Goal: Navigation & Orientation: Understand site structure

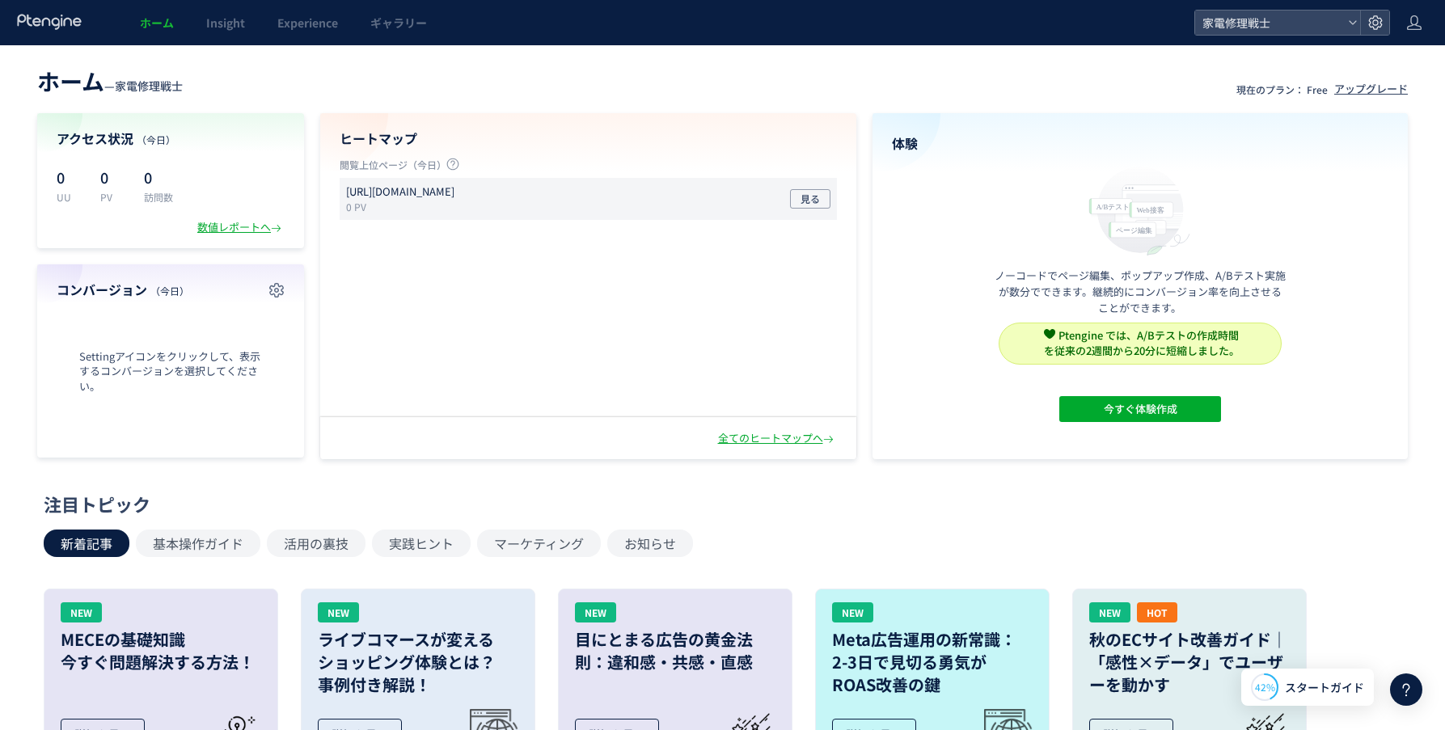
click at [452, 191] on p "[URL][DOMAIN_NAME]" at bounding box center [400, 191] width 108 height 15
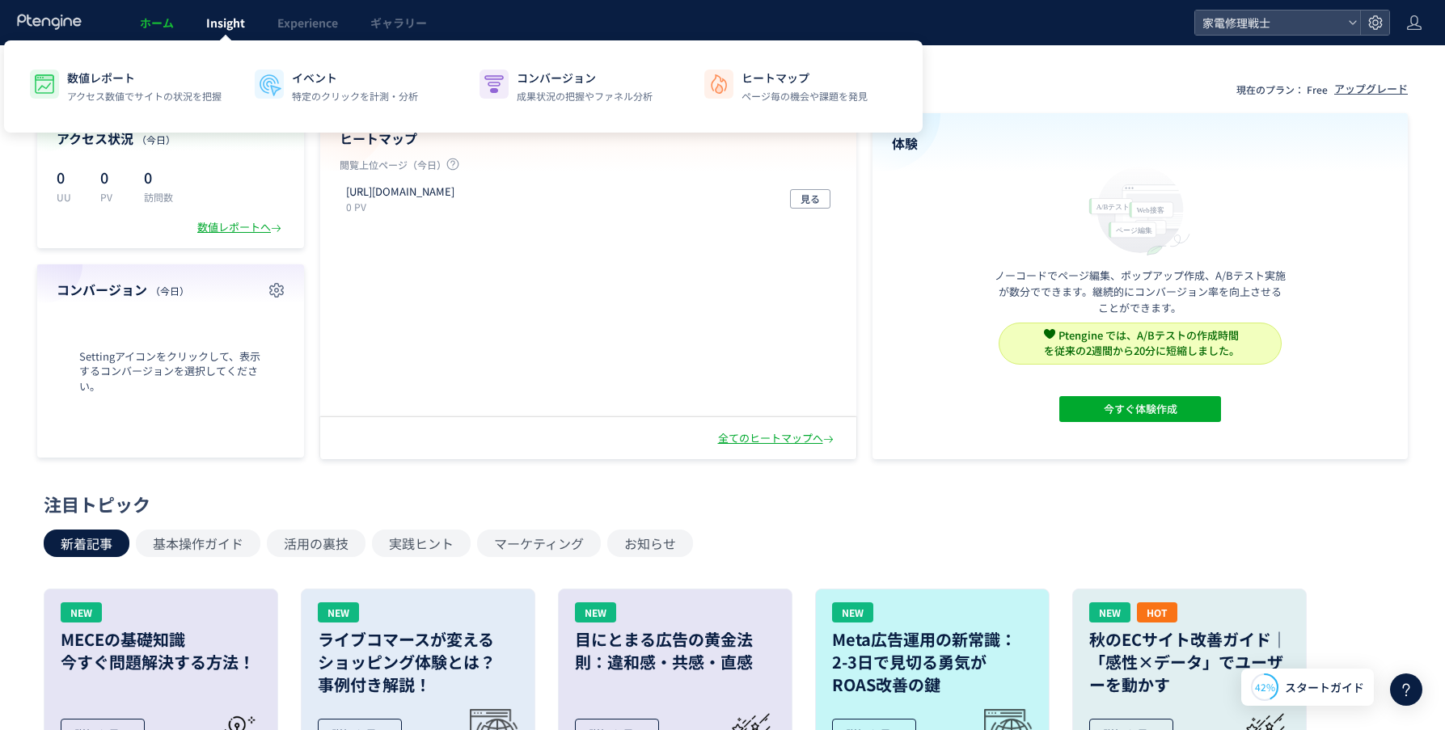
click at [215, 23] on span "Insight" at bounding box center [225, 23] width 39 height 16
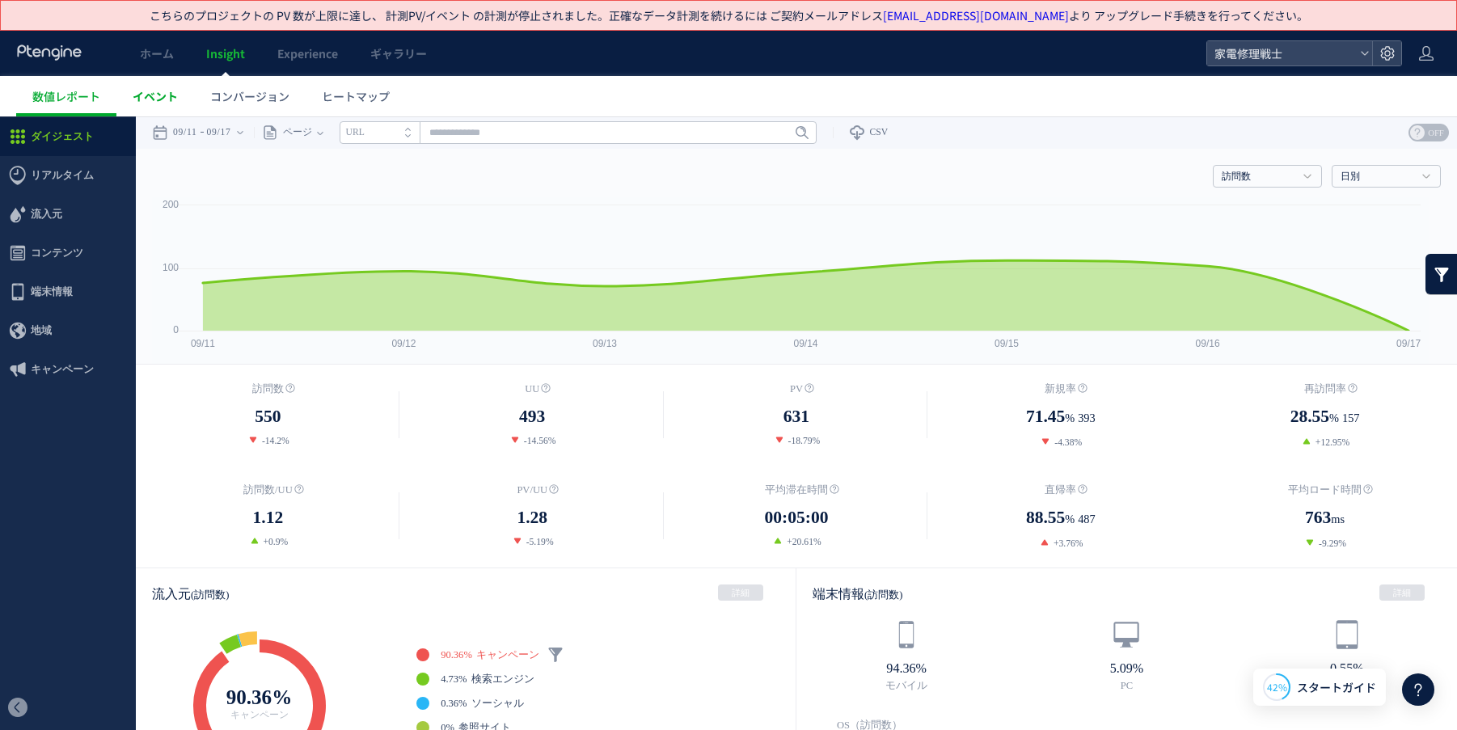
click at [159, 102] on span "イベント" at bounding box center [155, 96] width 45 height 16
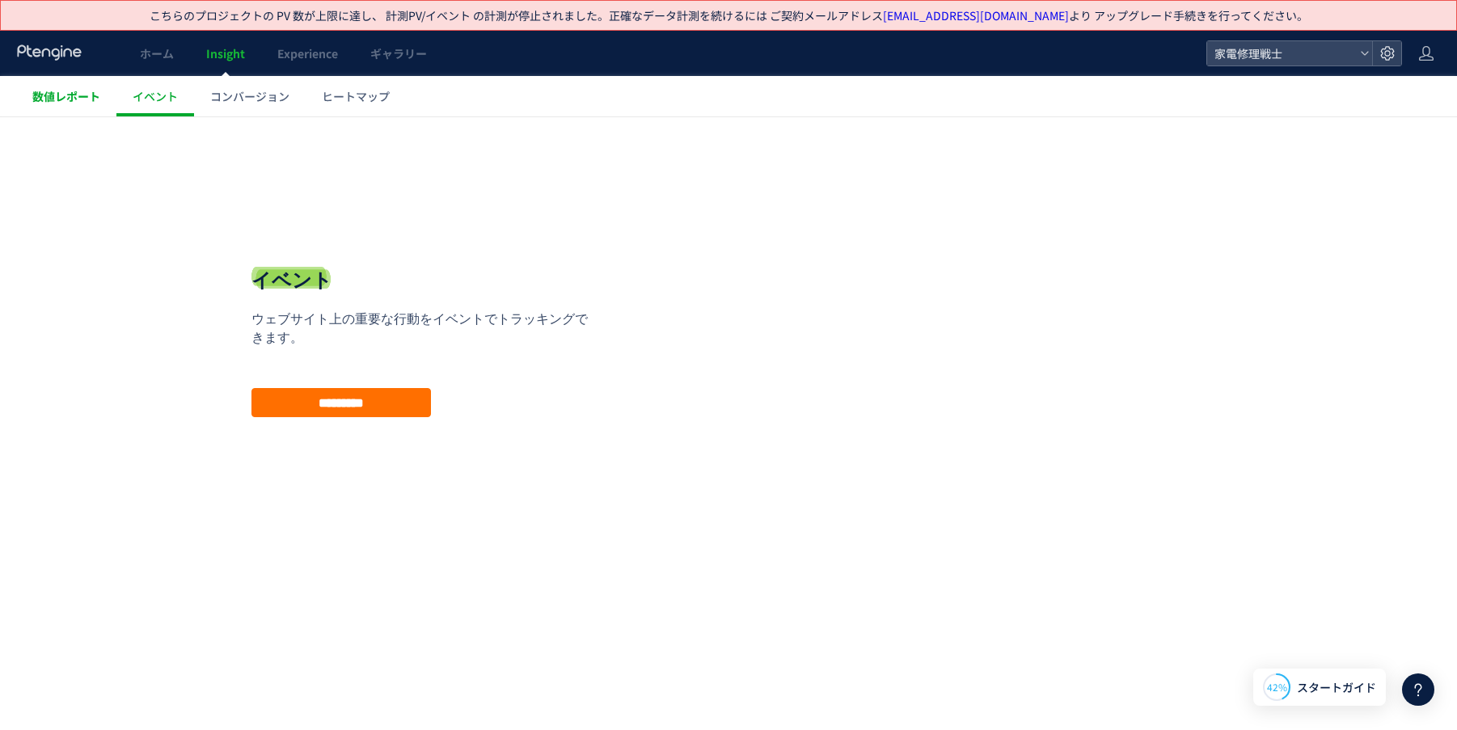
click at [75, 104] on span "数値レポート" at bounding box center [66, 96] width 68 height 16
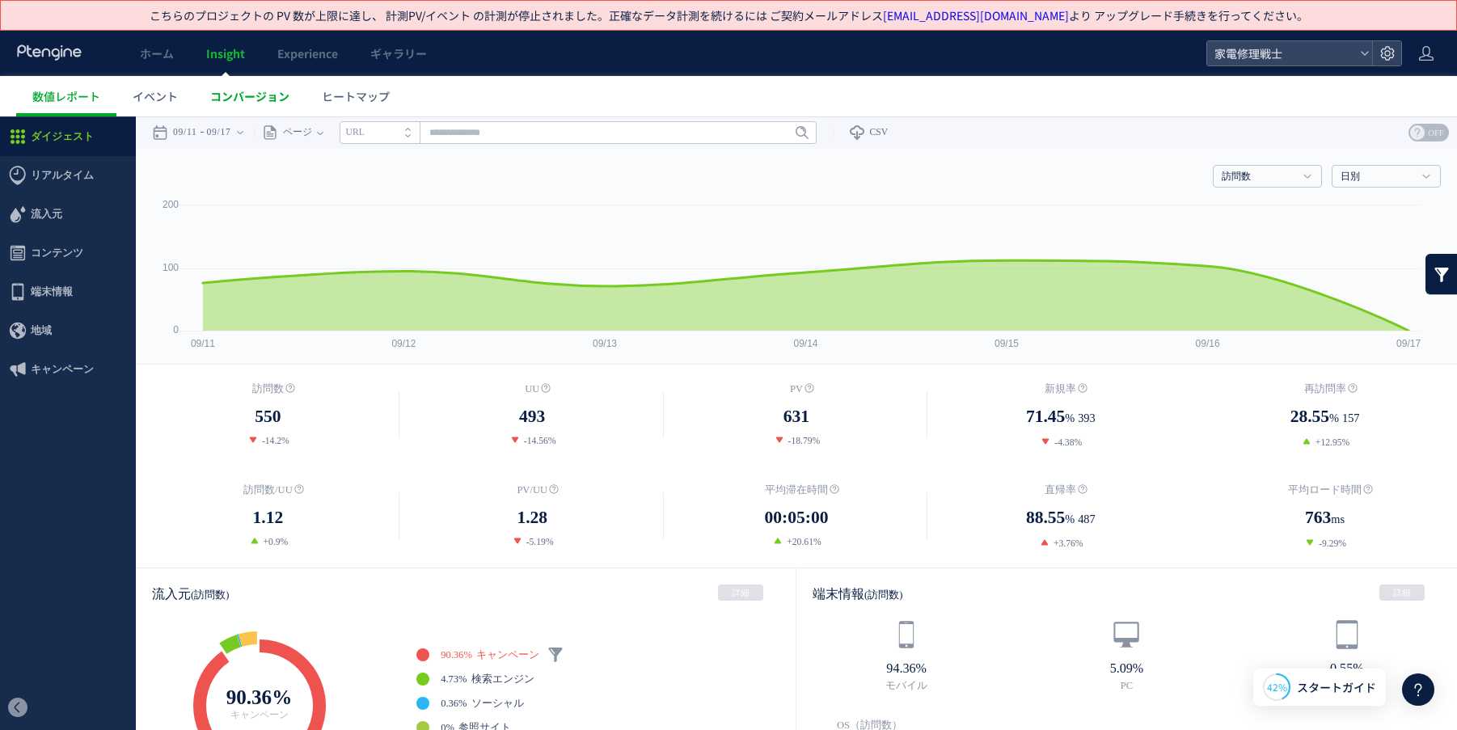
click at [229, 100] on span "コンバージョン" at bounding box center [249, 96] width 79 height 16
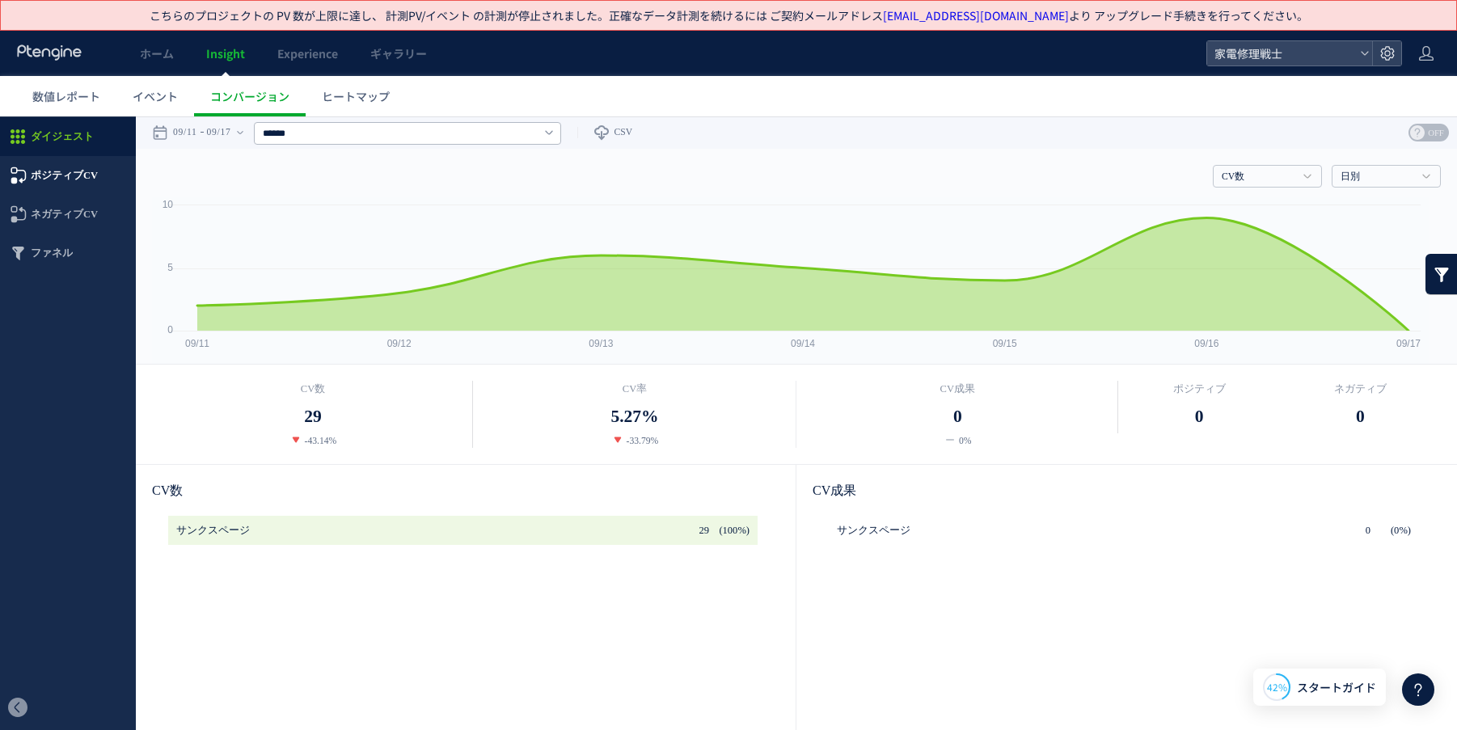
click at [49, 168] on span "ポジティブCV" at bounding box center [64, 175] width 67 height 39
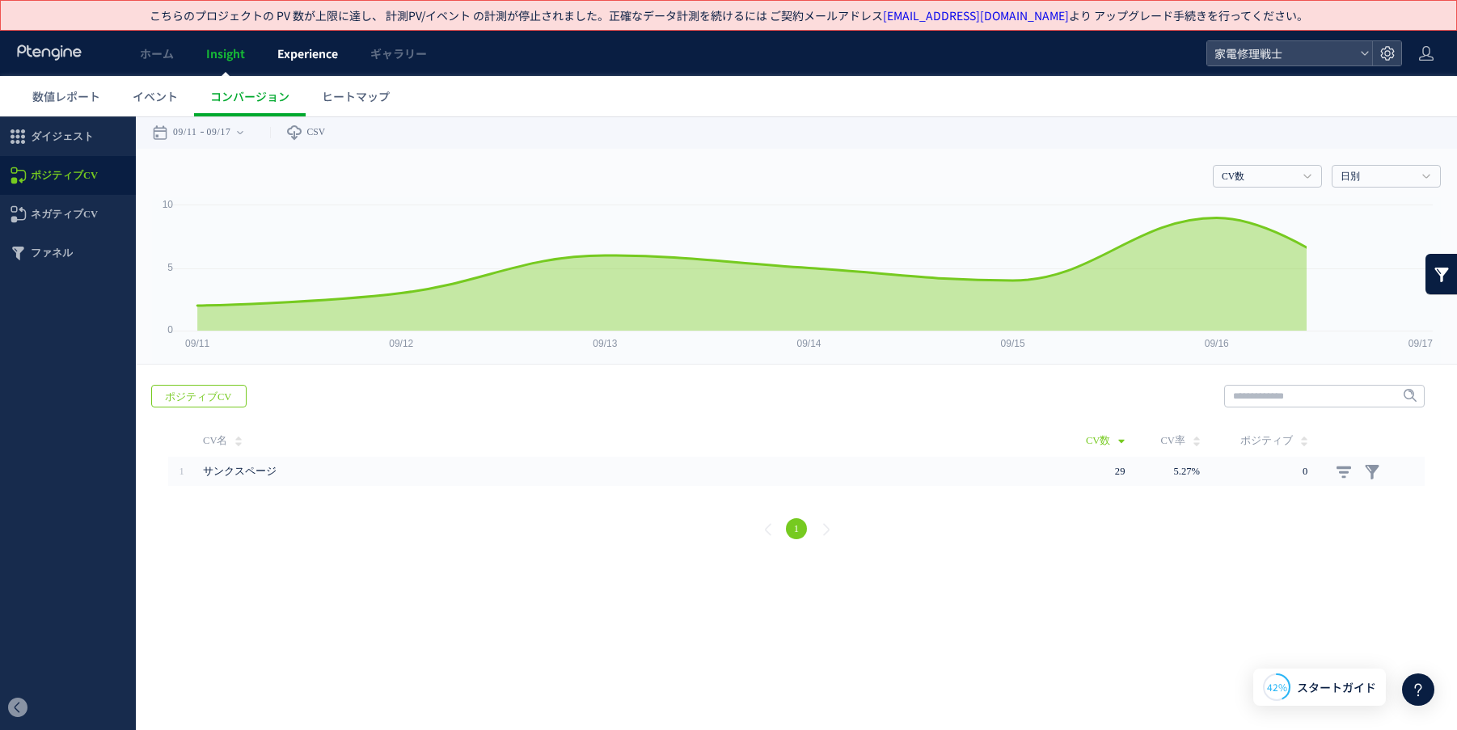
click at [287, 56] on span "Experience" at bounding box center [307, 53] width 61 height 16
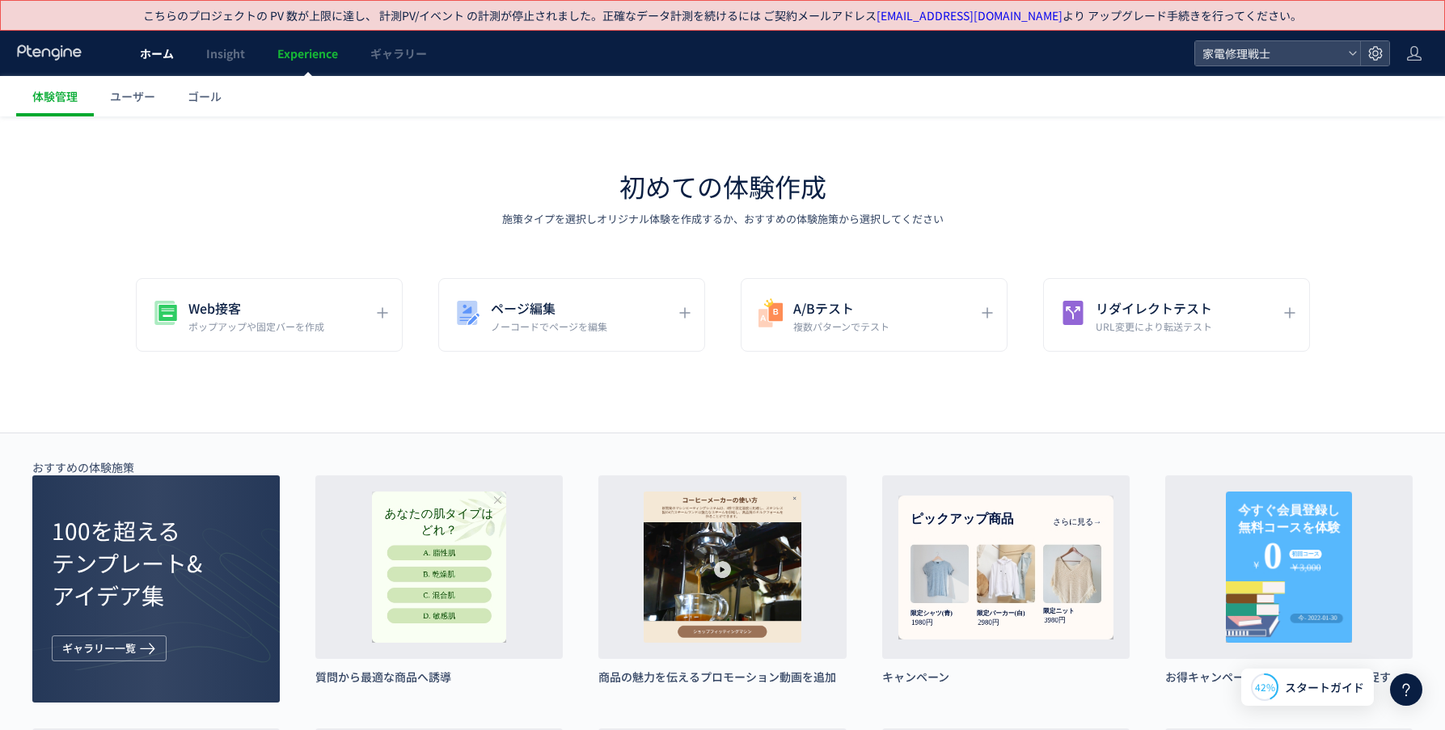
click at [152, 58] on span "ホーム" at bounding box center [157, 53] width 34 height 16
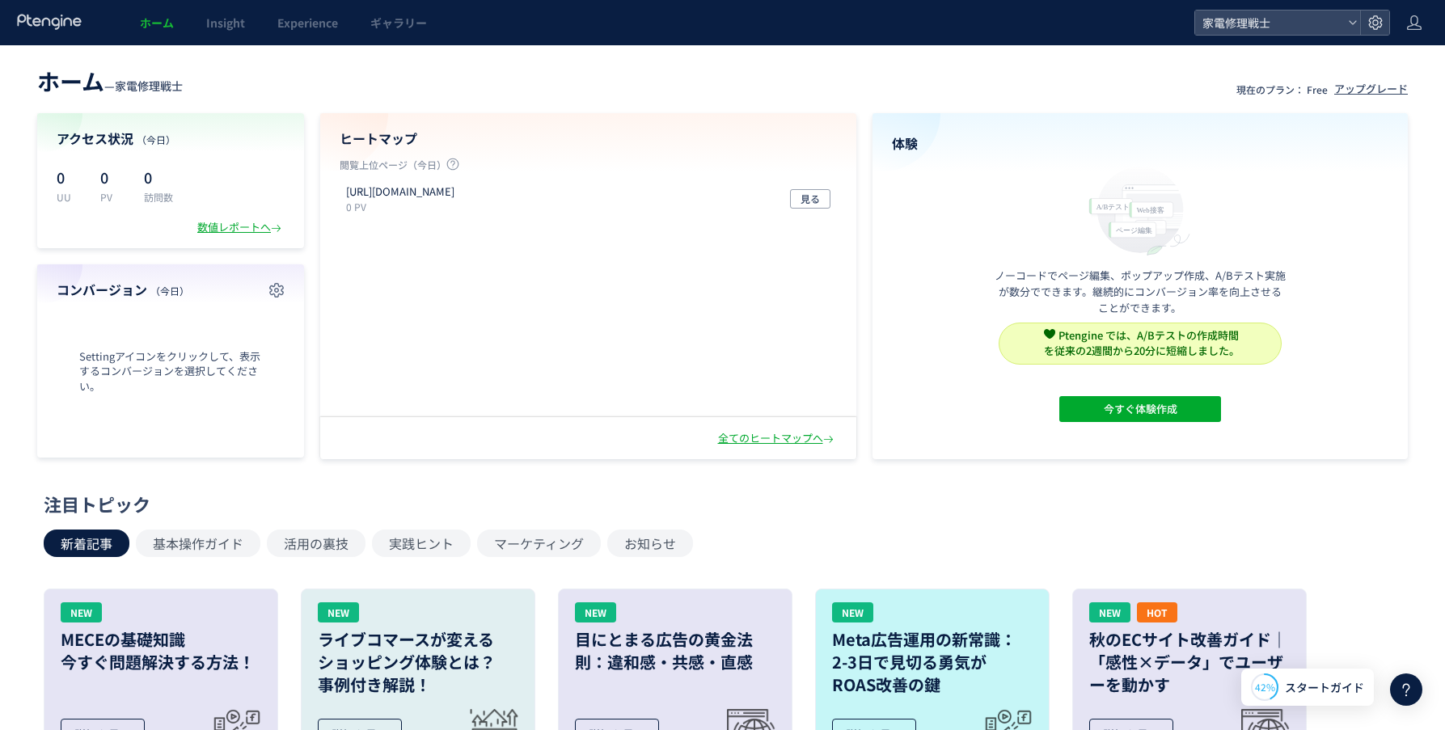
click at [71, 27] on icon at bounding box center [49, 22] width 67 height 16
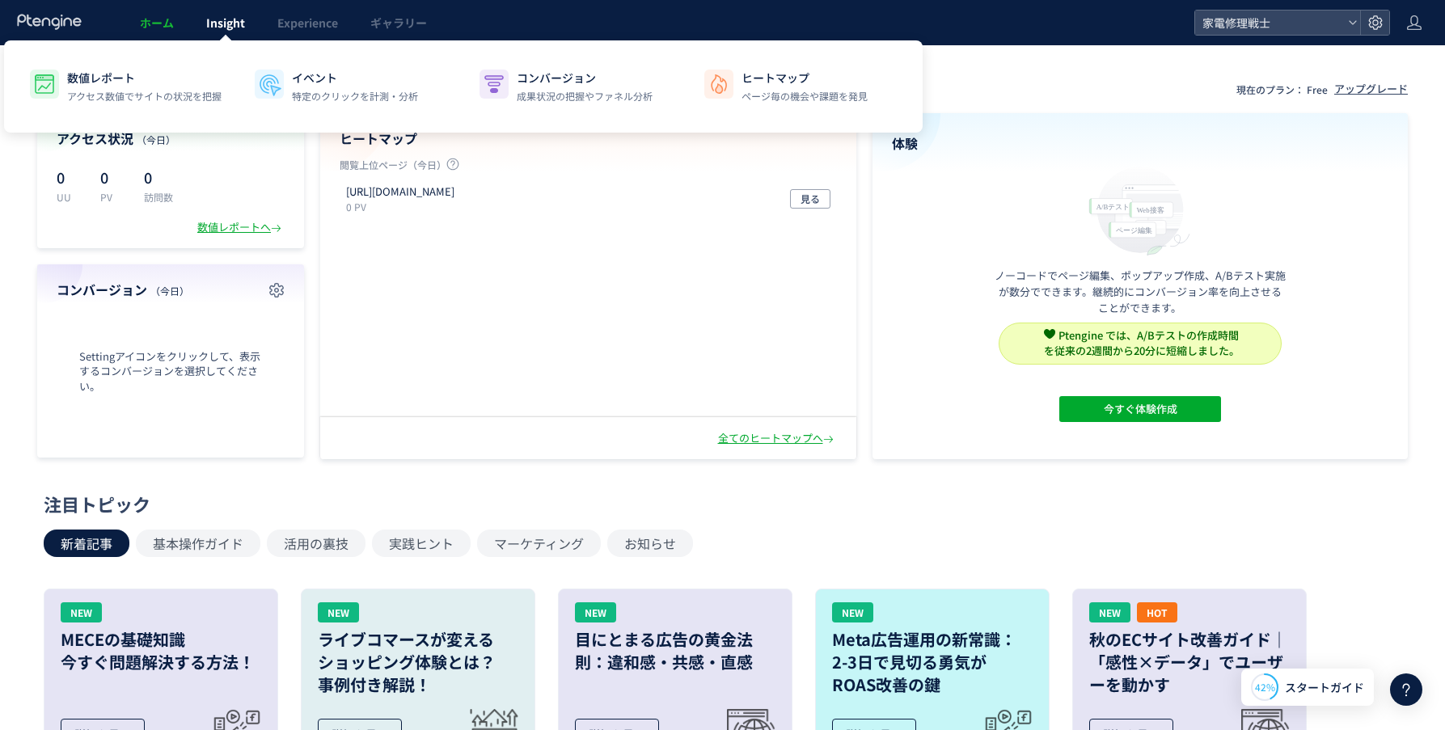
click at [231, 21] on span "Insight" at bounding box center [225, 23] width 39 height 16
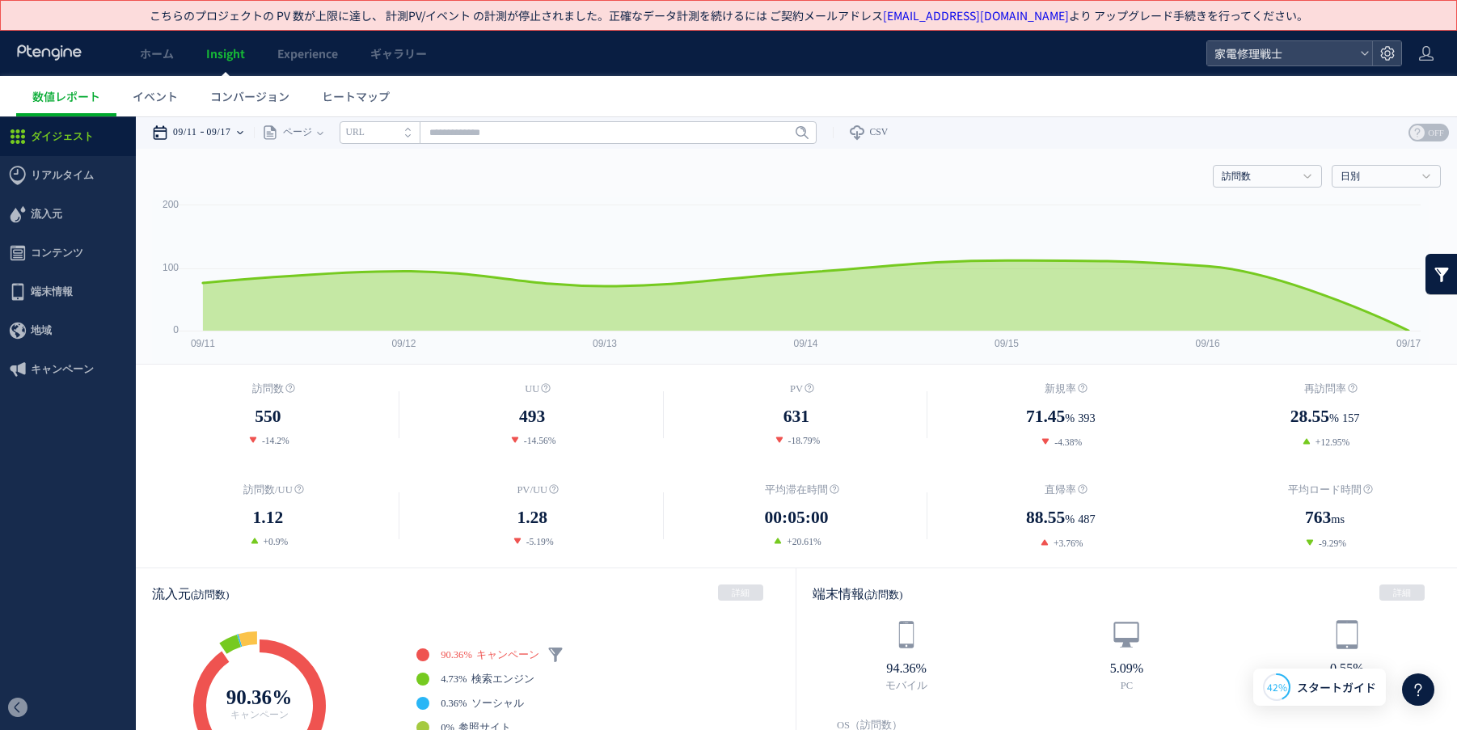
click at [213, 133] on time "09/17" at bounding box center [219, 132] width 24 height 32
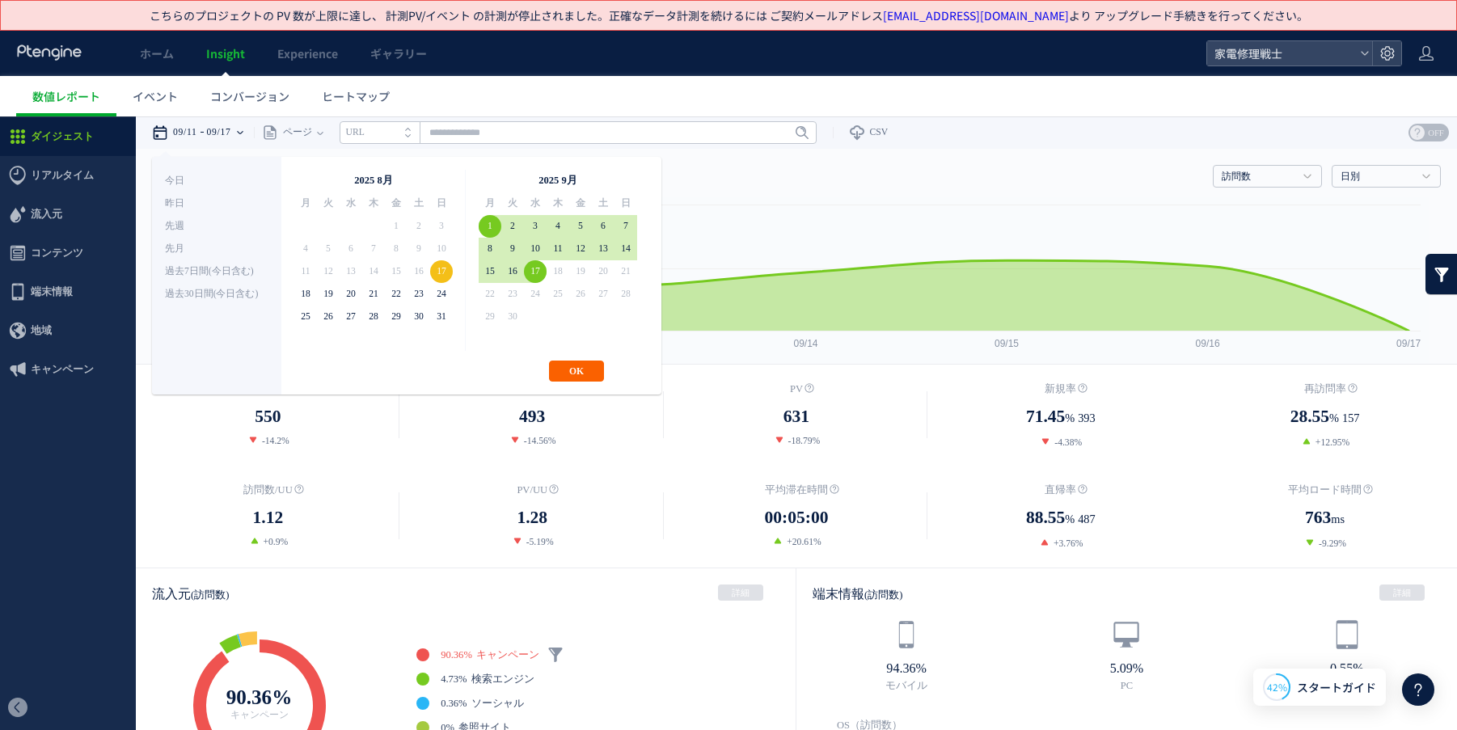
click at [589, 372] on button "OK" at bounding box center [576, 371] width 55 height 21
